Goal: Communication & Community: Answer question/provide support

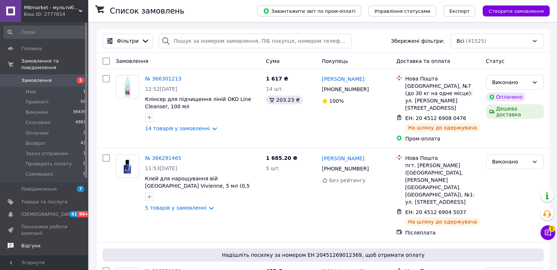
click at [28, 243] on span "Відгуки" at bounding box center [30, 246] width 19 height 7
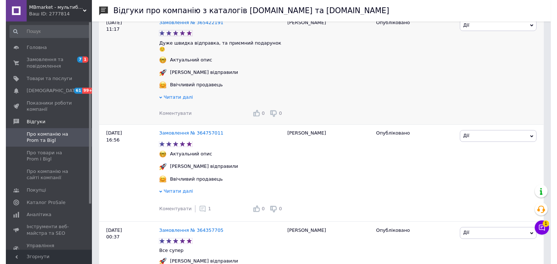
scroll to position [146, 0]
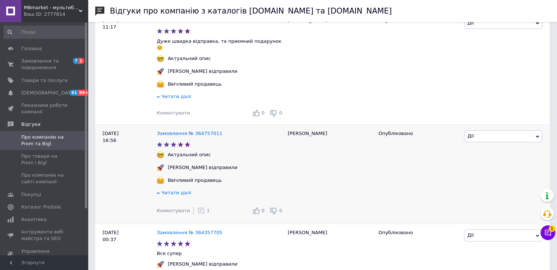
click at [197, 207] on icon at bounding box center [200, 210] width 7 height 7
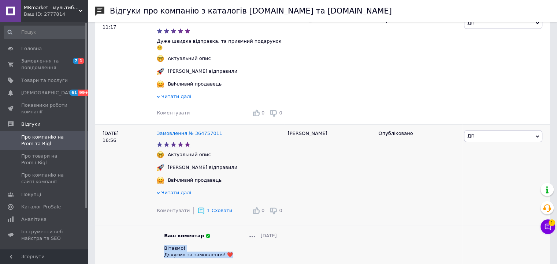
drag, startPoint x: 226, startPoint y: 252, endPoint x: 163, endPoint y: 245, distance: 63.4
click at [163, 245] on div "Ваш коментар [DATE] Вітаємо! Дякуємо за замовлення! ❤️ Відповісти" at bounding box center [220, 253] width 127 height 40
copy span "Вітаємо! Дякуємо за замовлення! ❤️"
click at [180, 110] on span "Коментувати" at bounding box center [173, 112] width 33 height 5
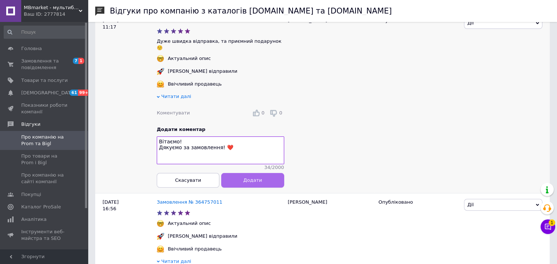
type textarea "Вітаємо! Дякуємо за замовлення! ❤️"
click at [253, 179] on span "Додати" at bounding box center [252, 180] width 19 height 5
